Goal: Task Accomplishment & Management: Manage account settings

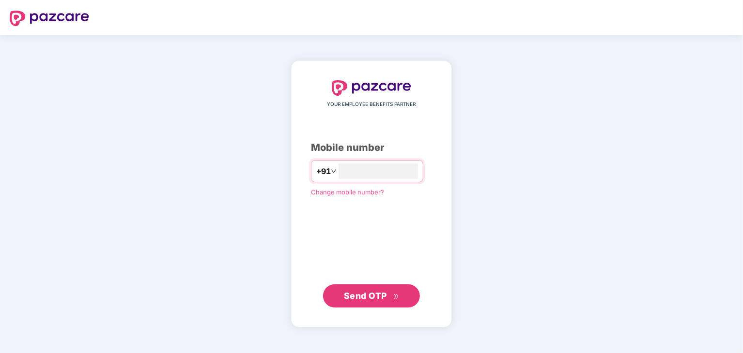
type input "**********"
click at [380, 299] on span "Send OTP" at bounding box center [365, 296] width 43 height 10
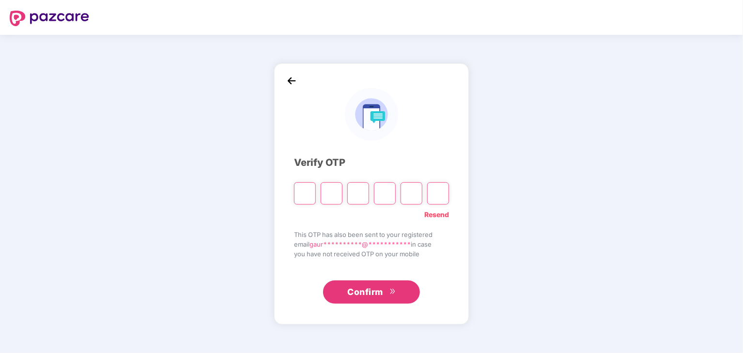
type input "*"
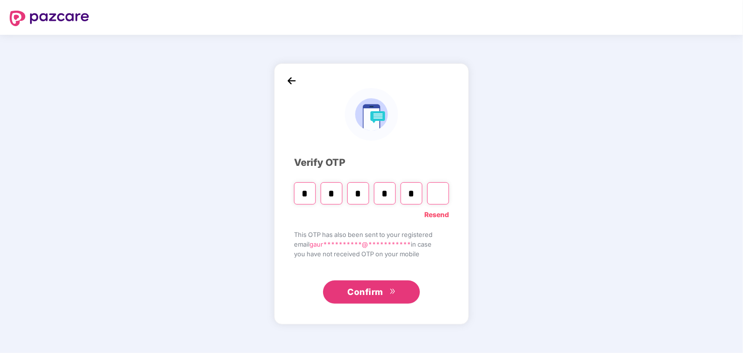
type input "*"
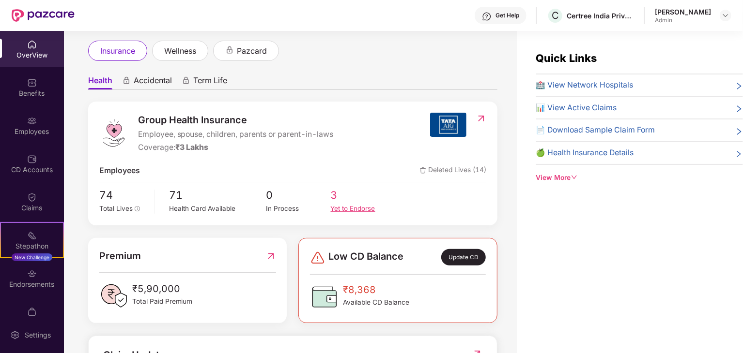
scroll to position [48, 0]
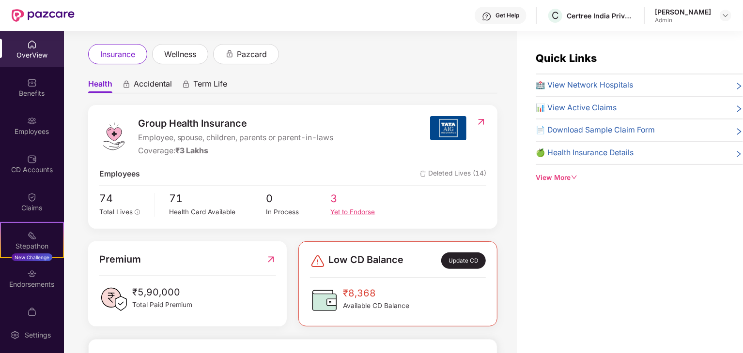
click at [356, 213] on div "Yet to Endorse" at bounding box center [363, 212] width 64 height 10
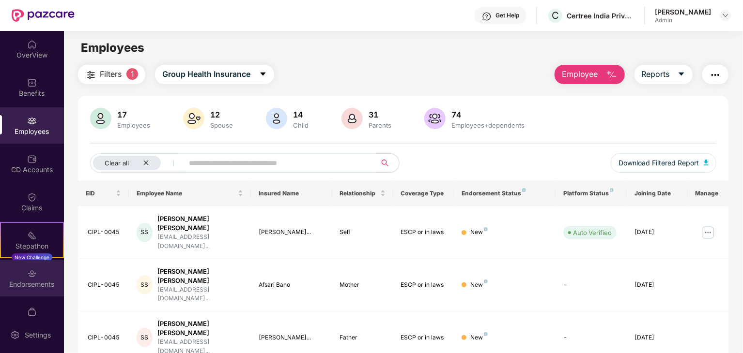
click at [32, 293] on div "Endorsements" at bounding box center [32, 278] width 64 height 36
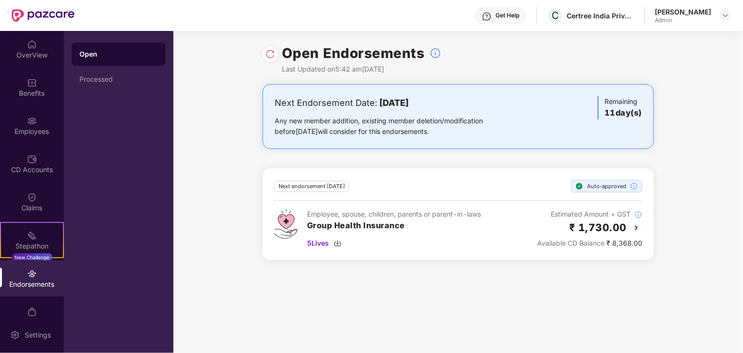
click at [270, 55] on img at bounding box center [270, 54] width 10 height 10
